Goal: Transaction & Acquisition: Book appointment/travel/reservation

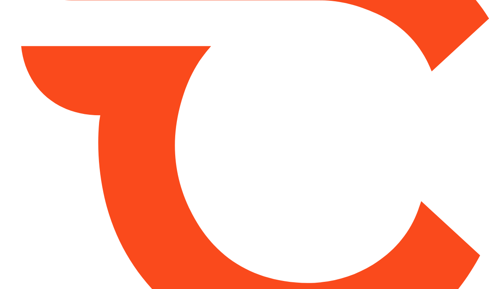
type input "*****"
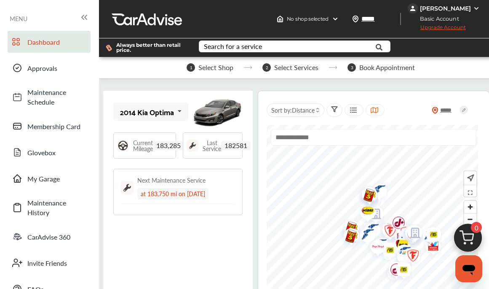
click at [471, 237] on img at bounding box center [468, 240] width 40 height 40
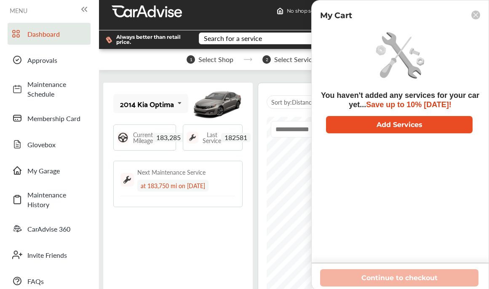
scroll to position [12, 0]
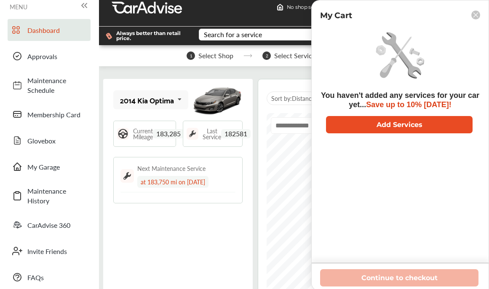
click at [417, 128] on button "Add Services" at bounding box center [399, 124] width 147 height 17
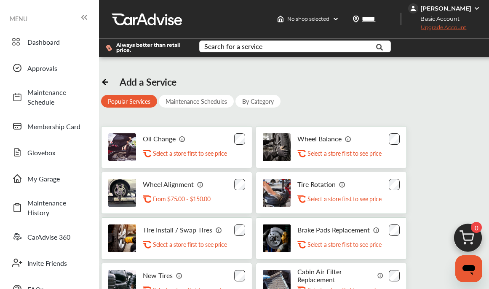
click at [294, 40] on div "Search for a service Search for... All Common Services Maintenance Schedules" at bounding box center [300, 47] width 214 height 19
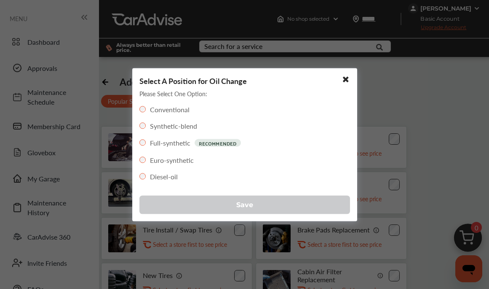
click at [257, 208] on button "Save" at bounding box center [244, 204] width 211 height 19
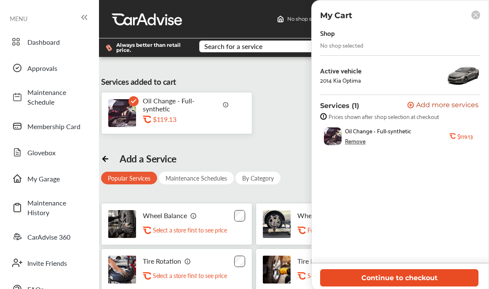
click at [407, 276] on button "Continue to checkout" at bounding box center [399, 277] width 158 height 17
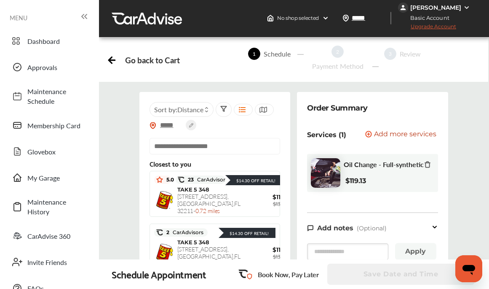
scroll to position [131, 0]
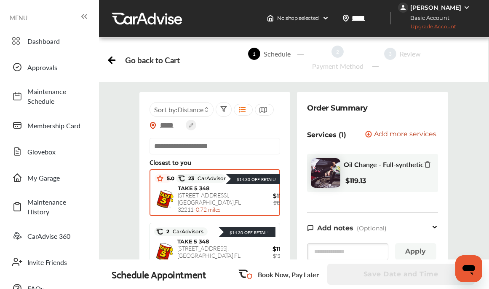
click at [210, 185] on div "5.0 23 CarAdvisors $14.30 Off Retail!" at bounding box center [215, 178] width 121 height 13
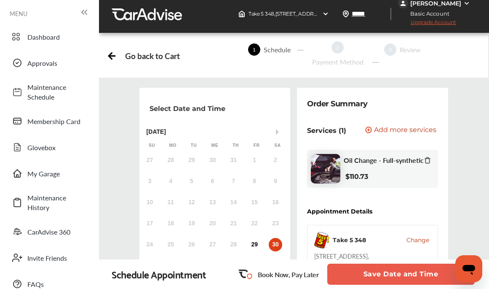
scroll to position [187, 0]
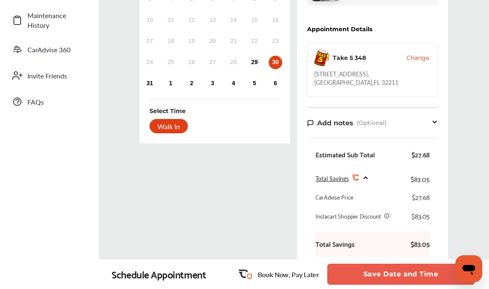
click at [417, 59] on span "Change" at bounding box center [418, 58] width 23 height 8
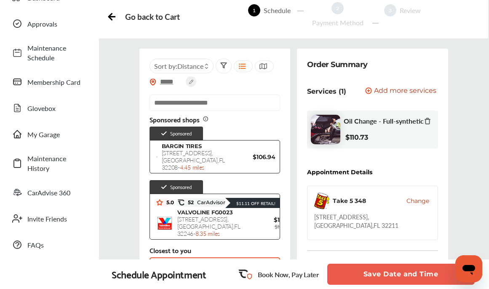
scroll to position [45, 0]
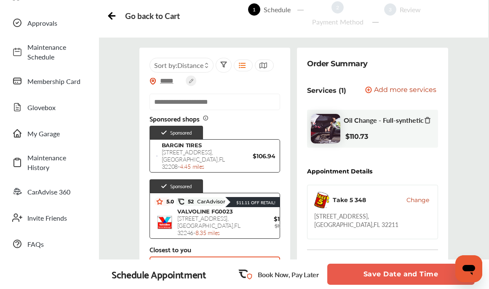
click at [177, 82] on input "*****" at bounding box center [170, 80] width 29 height 9
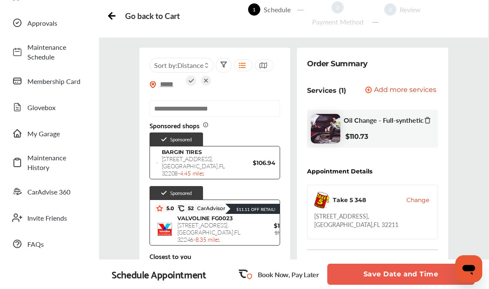
type input "*****"
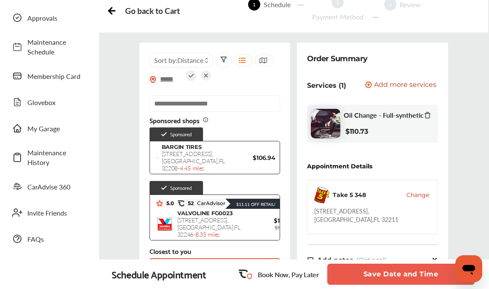
scroll to position [51, 0]
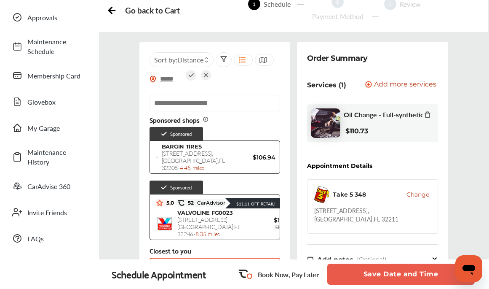
click at [194, 78] on icon at bounding box center [191, 75] width 11 height 11
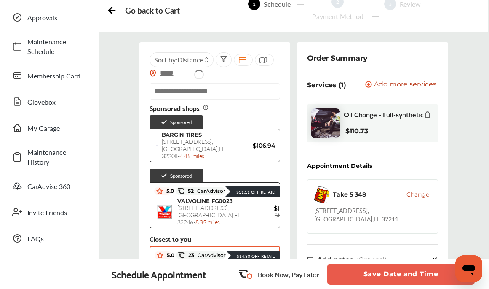
type input "*****"
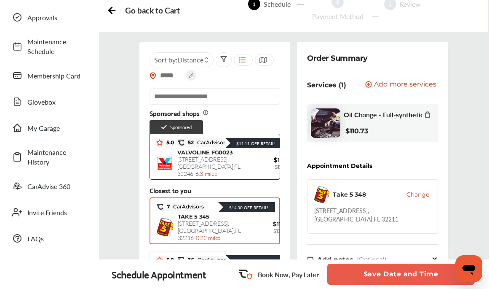
click at [205, 220] on span "TAKE 5 345" at bounding box center [194, 216] width 32 height 7
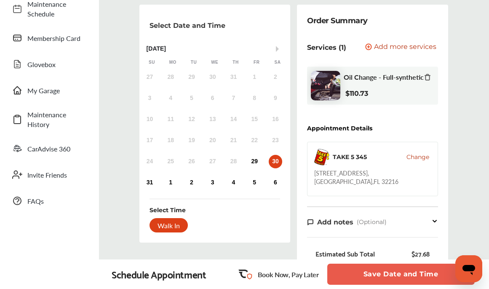
scroll to position [181, 0]
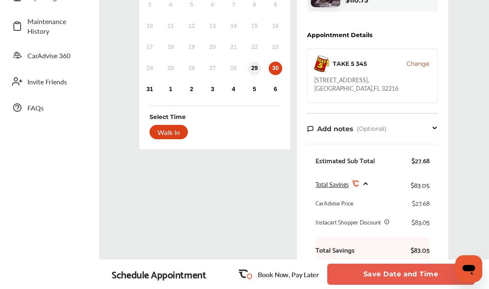
click at [253, 66] on div "29" at bounding box center [254, 68] width 13 height 13
click at [402, 271] on button "Save Date and Time" at bounding box center [400, 273] width 147 height 21
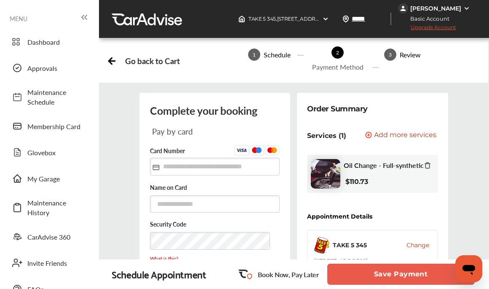
click at [405, 270] on button "Save Payment" at bounding box center [400, 273] width 147 height 21
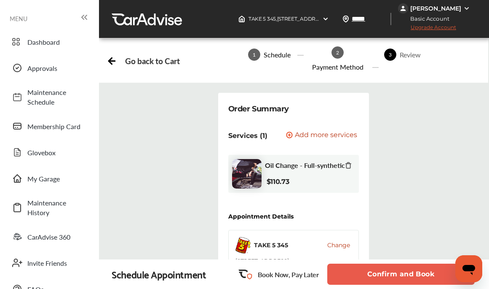
click at [405, 270] on button "Confirm and Book" at bounding box center [400, 273] width 147 height 21
